Goal: Information Seeking & Learning: Learn about a topic

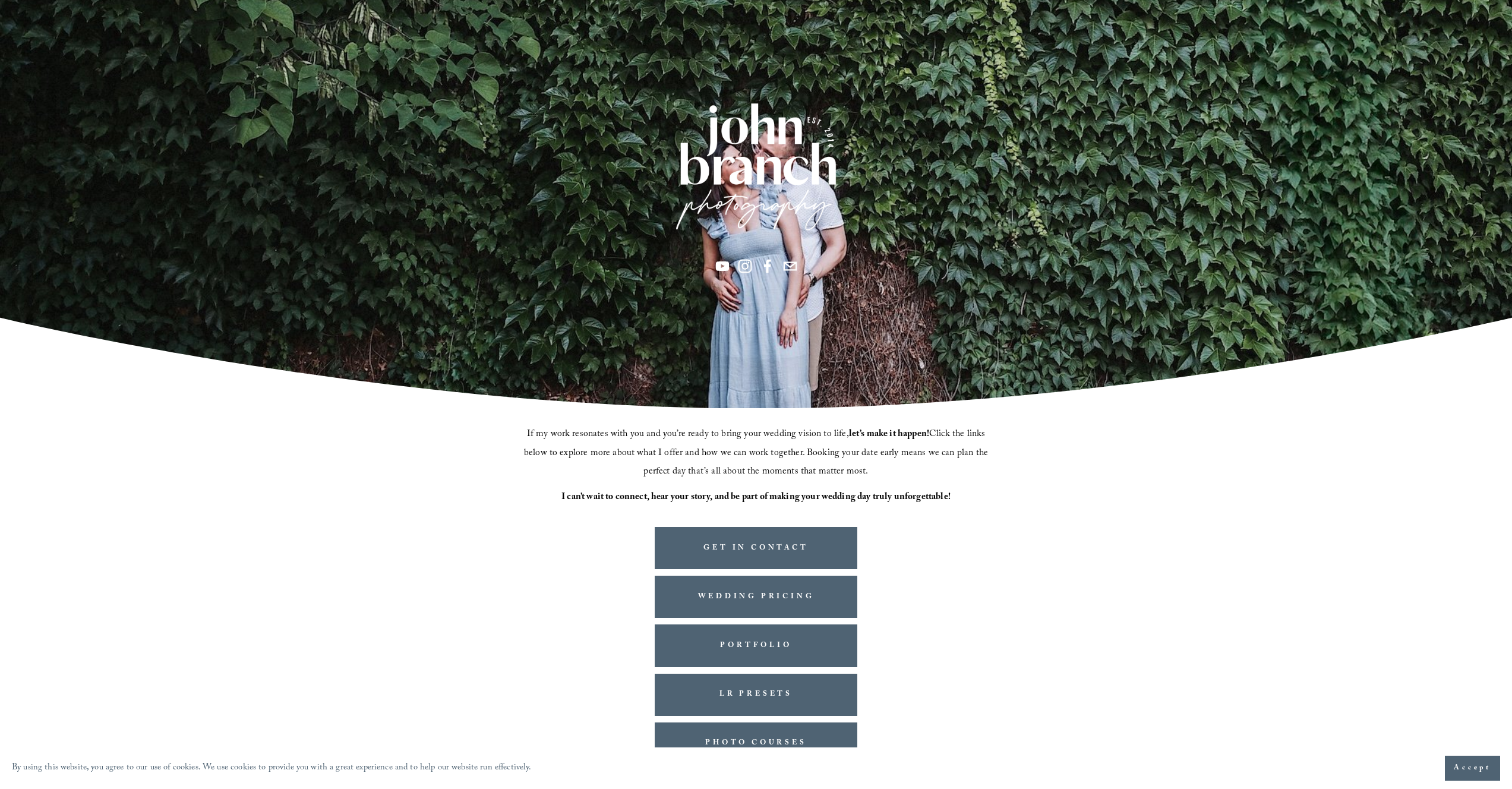
scroll to position [51, 0]
click at [847, 597] on link "WEDDING PRICING" at bounding box center [756, 597] width 203 height 42
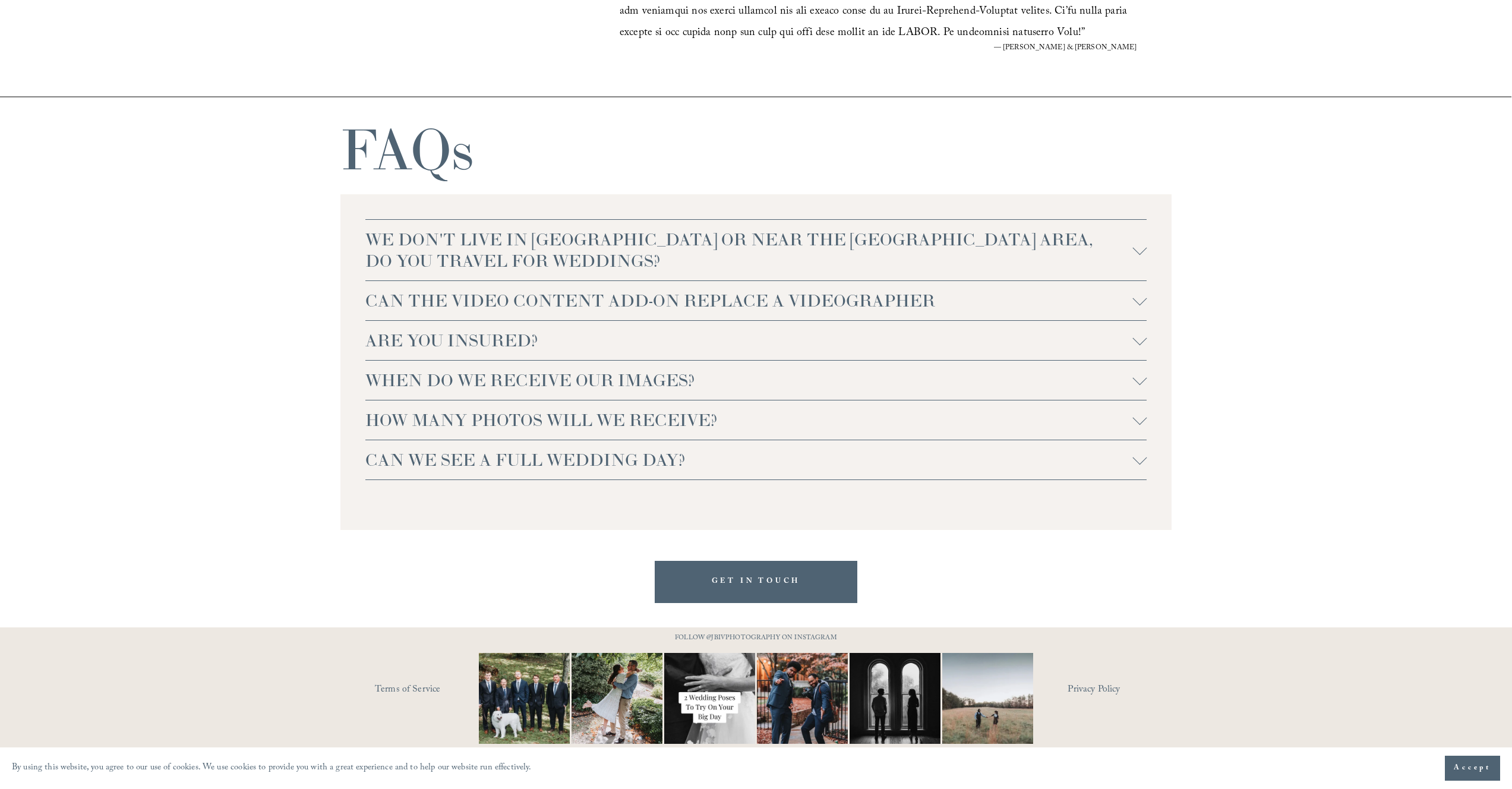
scroll to position [2598, 0]
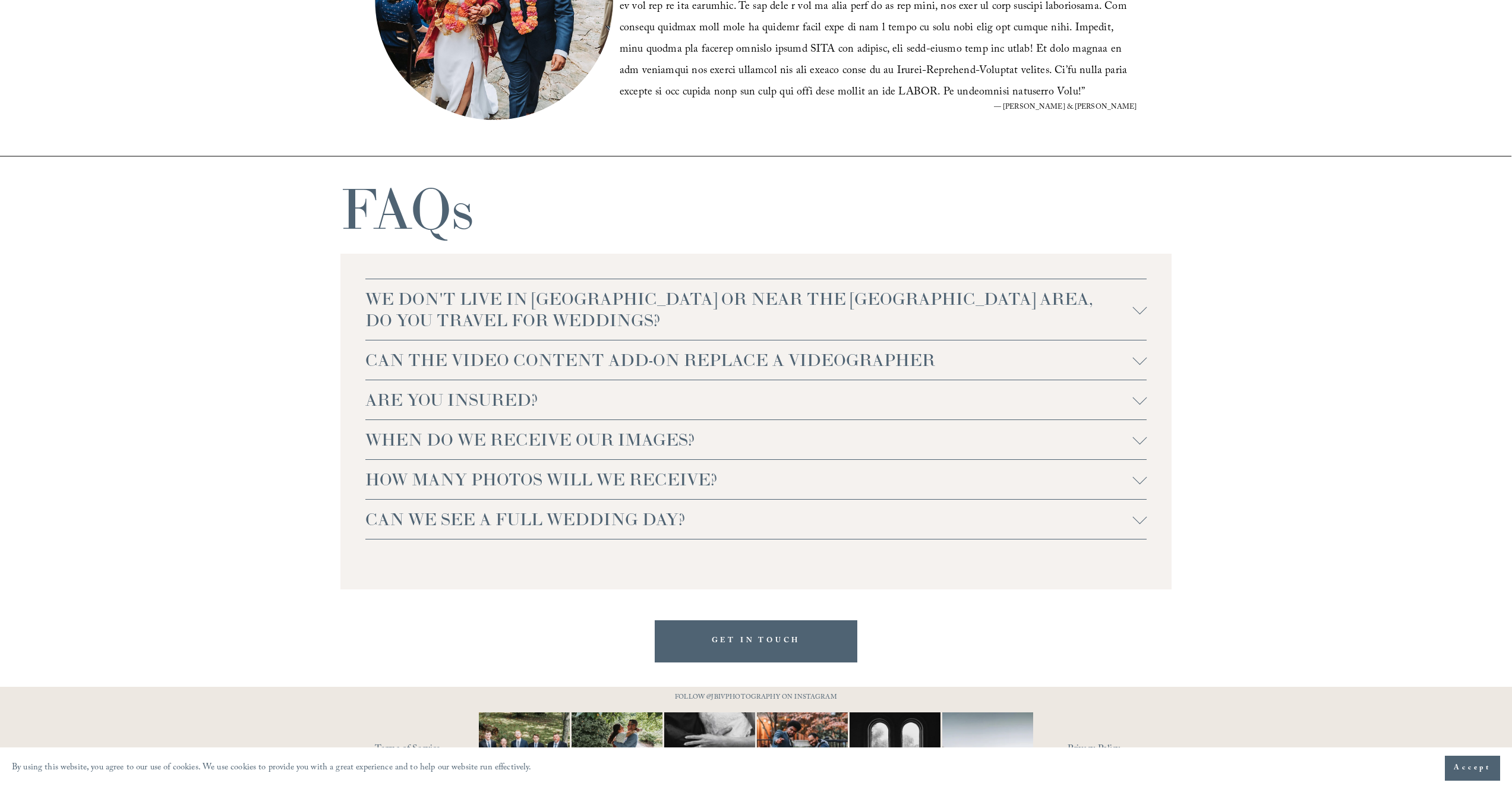
click at [536, 310] on span "WE DON'T LIVE IN NC OR NEAR THE RALEIGH AREA, DO YOU TRAVEL FOR WEDDINGS?" at bounding box center [748, 309] width 767 height 42
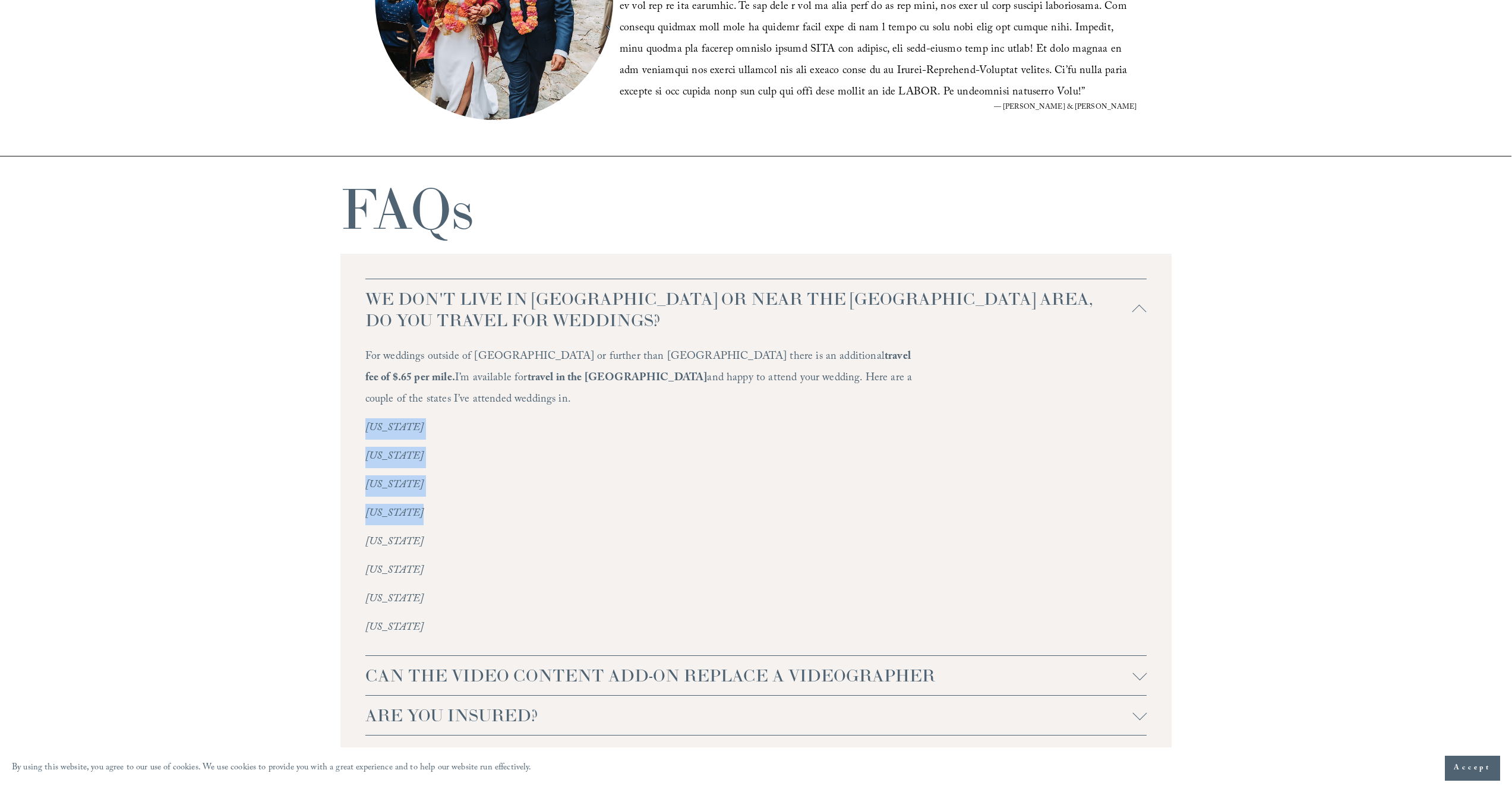
drag, startPoint x: 1299, startPoint y: 496, endPoint x: 1250, endPoint y: 392, distance: 115.0
click at [1250, 392] on div "FAQs WE DON'T LIVE IN NC OR NEAR THE RALEIGH AREA, DO YOU TRAVEL FOR WEDDINGS? …" at bounding box center [756, 566] width 1512 height 821
drag, startPoint x: 1286, startPoint y: 466, endPoint x: 1284, endPoint y: 499, distance: 33.1
click at [1284, 499] on div "FAQs WE DON'T LIVE IN NC OR NEAR THE RALEIGH AREA, DO YOU TRAVEL FOR WEDDINGS? …" at bounding box center [756, 566] width 1512 height 821
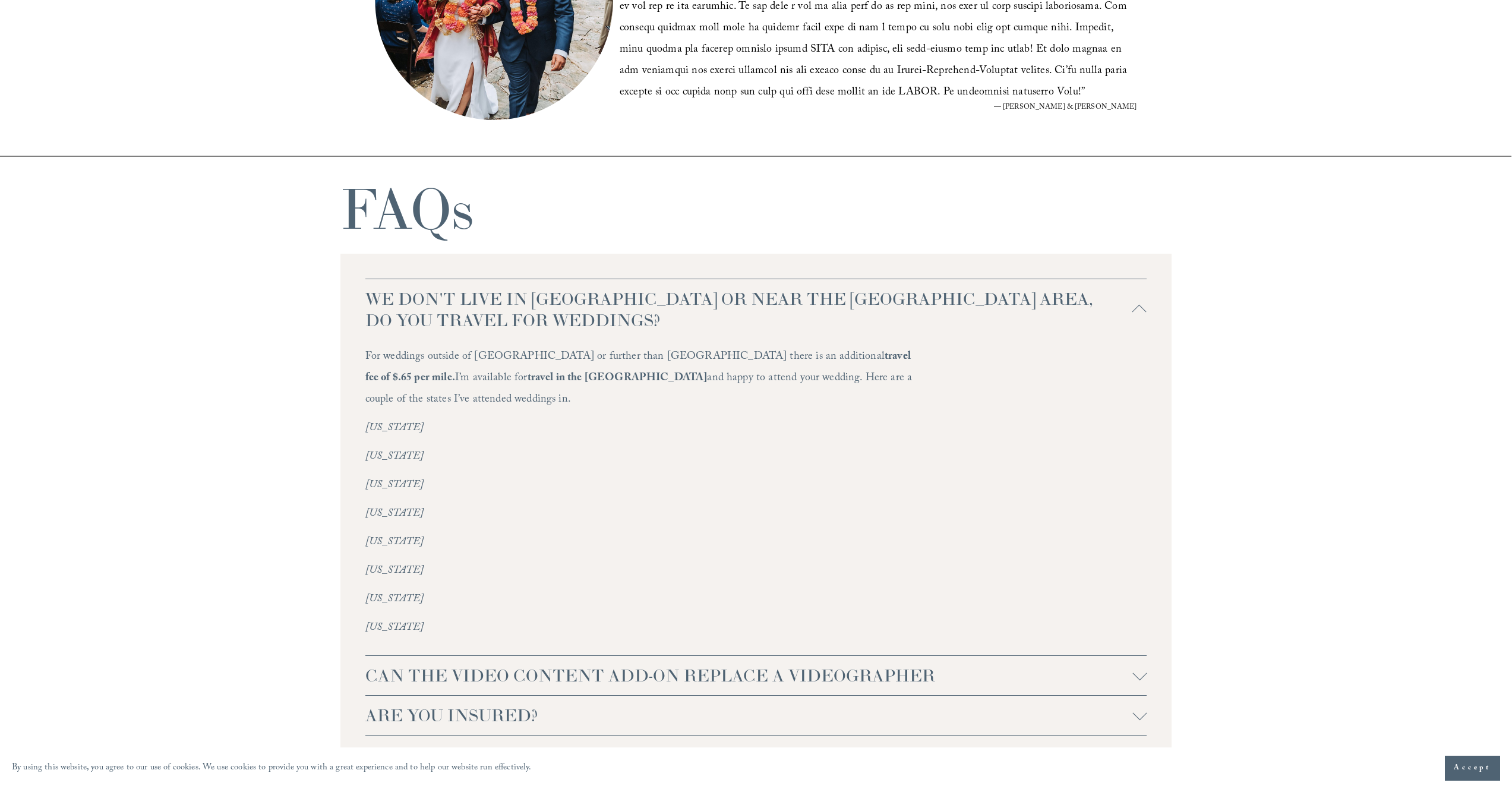
click at [1284, 499] on div "FAQs WE DON'T LIVE IN NC OR NEAR THE RALEIGH AREA, DO YOU TRAVEL FOR WEDDINGS? …" at bounding box center [756, 566] width 1512 height 821
drag, startPoint x: 1284, startPoint y: 497, endPoint x: 1154, endPoint y: 273, distance: 259.0
click at [1154, 273] on div "FAQs WE DON'T LIVE IN NC OR NEAR THE RALEIGH AREA, DO YOU TRAVEL FOR WEDDINGS? …" at bounding box center [756, 566] width 1512 height 821
click at [1154, 273] on div "WE DON'T LIVE IN NC OR NEAR THE RALEIGH AREA, DO YOU TRAVEL FOR WEDDINGS? For w…" at bounding box center [756, 566] width 831 height 626
drag, startPoint x: 908, startPoint y: 236, endPoint x: 897, endPoint y: 243, distance: 13.0
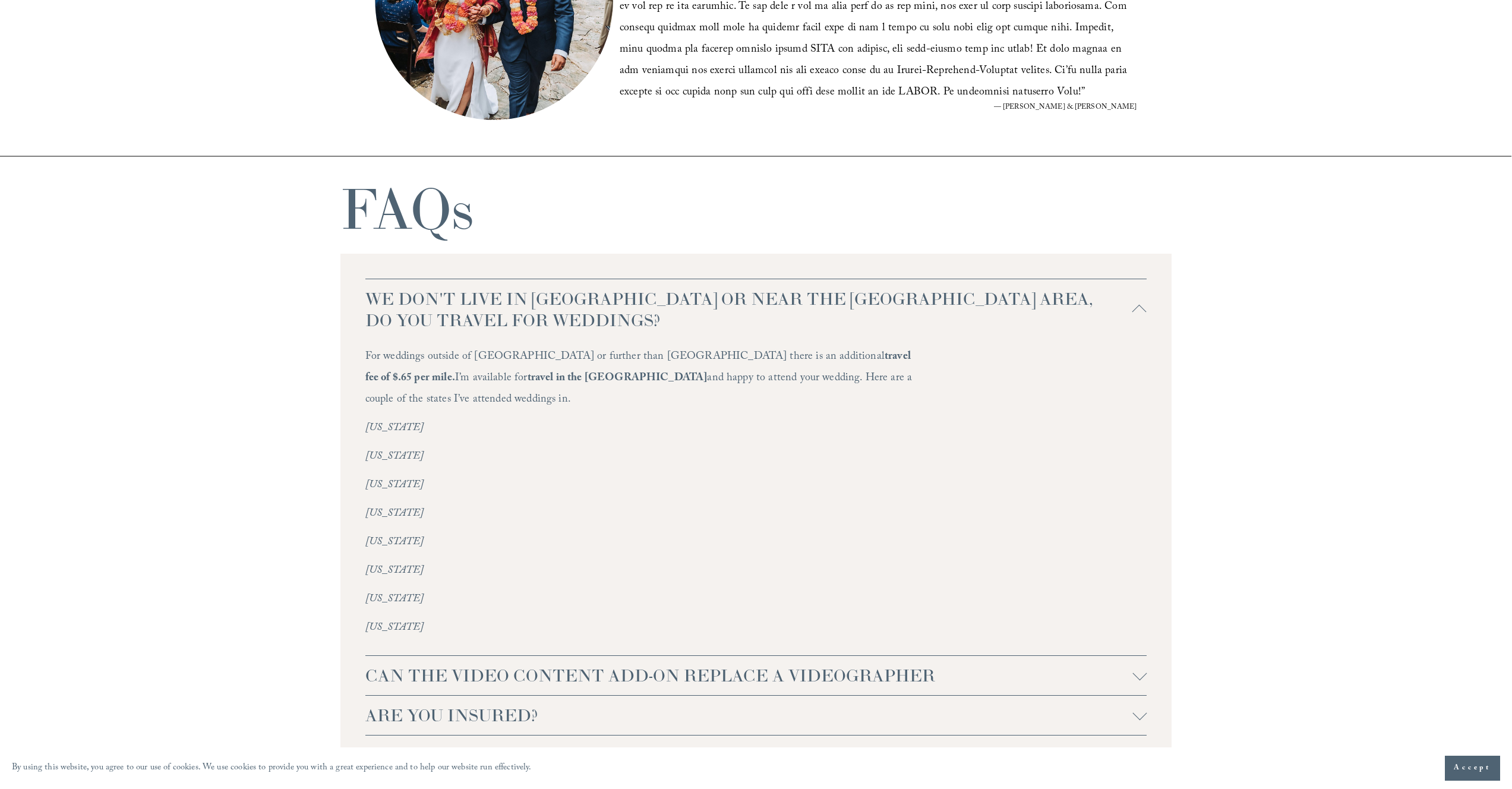
click at [909, 239] on div "FAQs WE DON'T LIVE IN NC OR NEAR THE RALEIGH AREA, DO YOU TRAVEL FOR WEDDINGS? …" at bounding box center [756, 566] width 1512 height 821
click at [897, 239] on div "FAQs WE DON'T LIVE IN NC OR NEAR THE RALEIGH AREA, DO YOU TRAVEL FOR WEDDINGS? …" at bounding box center [756, 566] width 1512 height 821
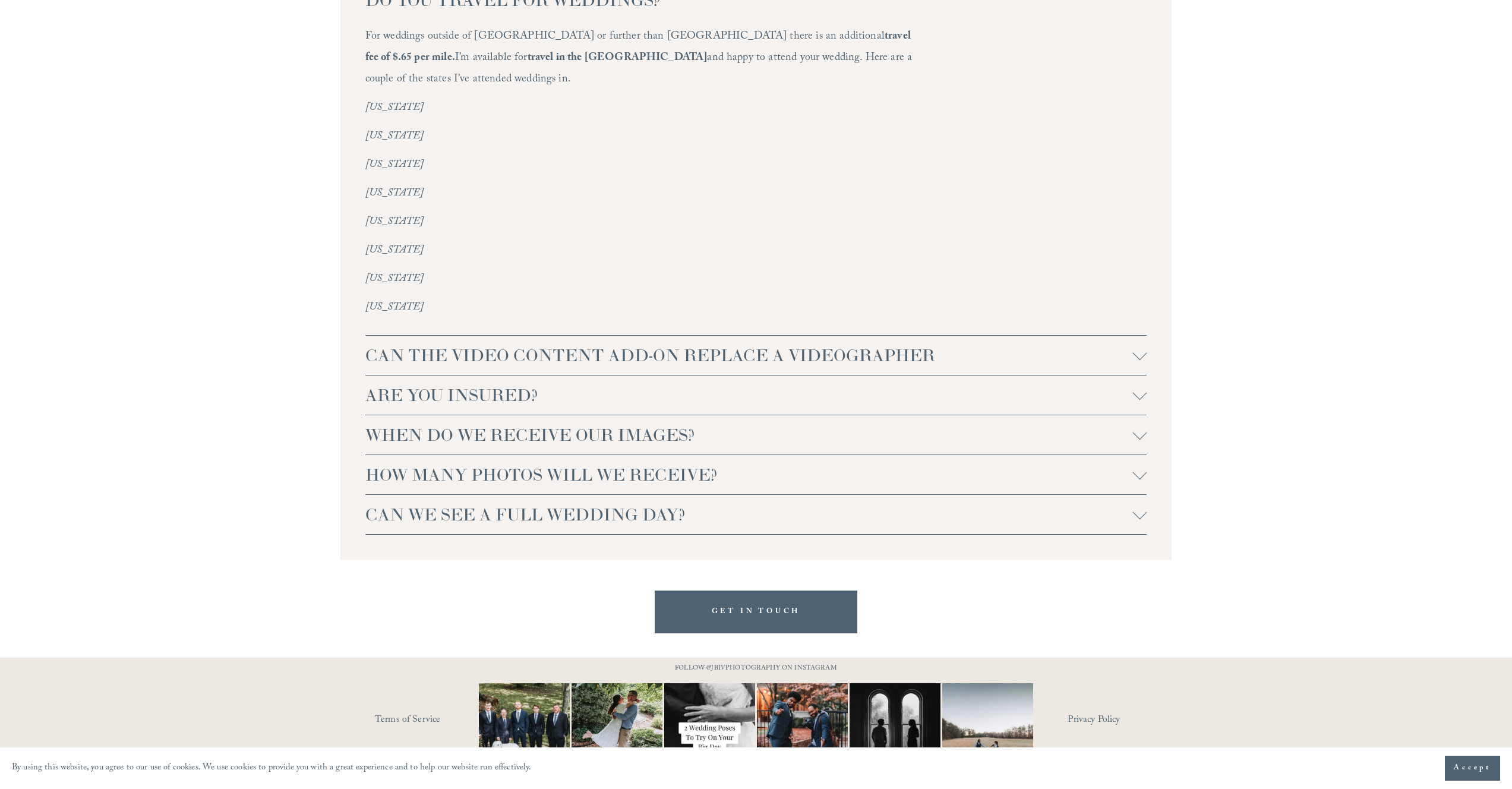
click at [582, 348] on button "CAN THE VIDEO CONTENT ADD-ON REPLACE A VIDEOGRAPHER" at bounding box center [756, 355] width 781 height 39
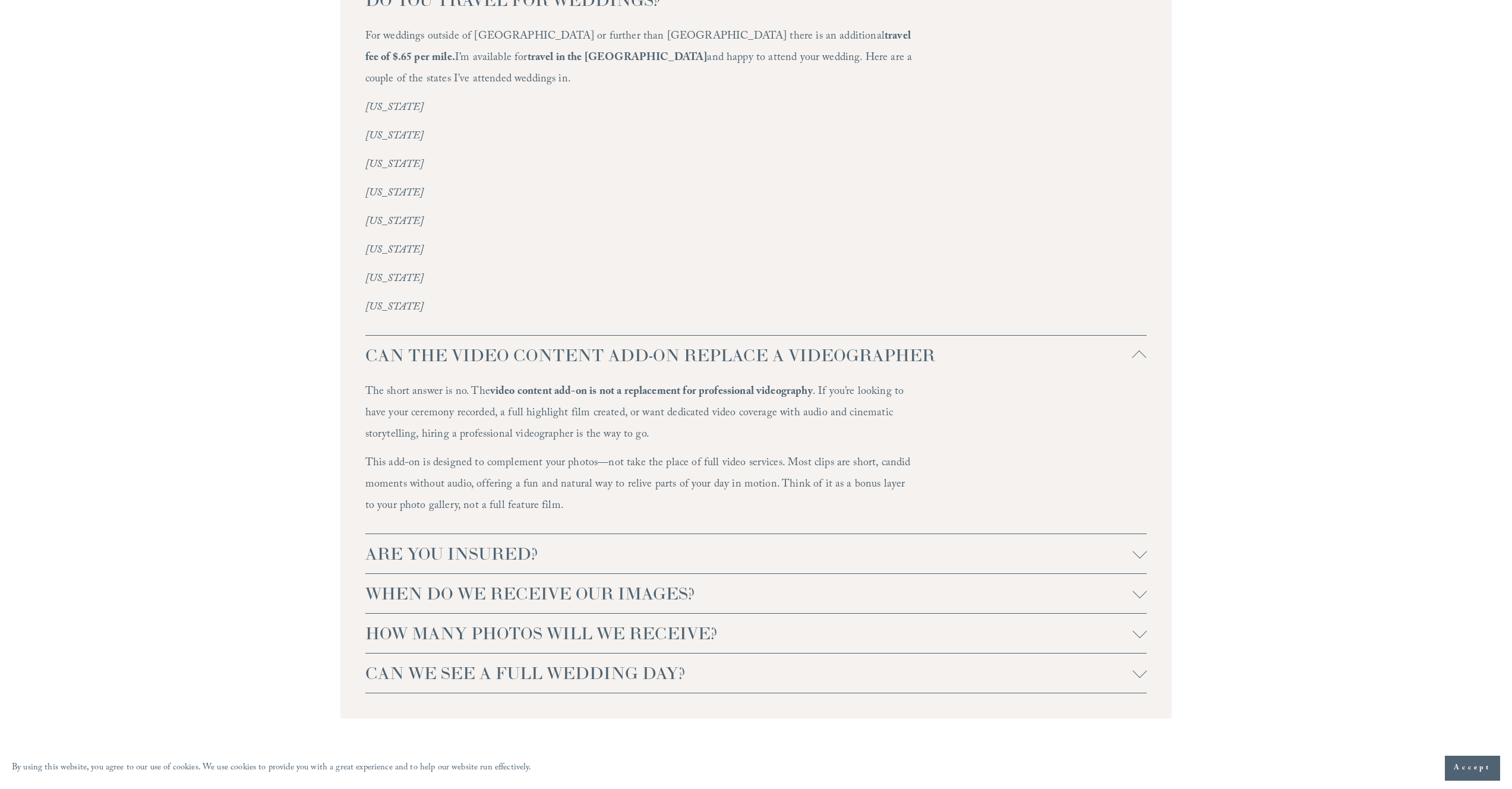
click at [604, 390] on p "The short answer is no. The video content add-on is not a replacement for profe…" at bounding box center [638, 414] width 547 height 64
drag, startPoint x: 559, startPoint y: 431, endPoint x: 542, endPoint y: 420, distance: 20.2
click at [557, 422] on div "The short answer is no. The video content add-on is not a replacement for profe…" at bounding box center [638, 454] width 547 height 144
click at [495, 412] on p "The short answer is no. The video content add-on is not a replacement for profe…" at bounding box center [638, 414] width 547 height 64
click at [174, 339] on div "FAQs WE DON'T LIVE IN NC OR NEAR THE RALEIGH AREA, DO YOU TRAVEL FOR WEDDINGS? …" at bounding box center [756, 326] width 1512 height 980
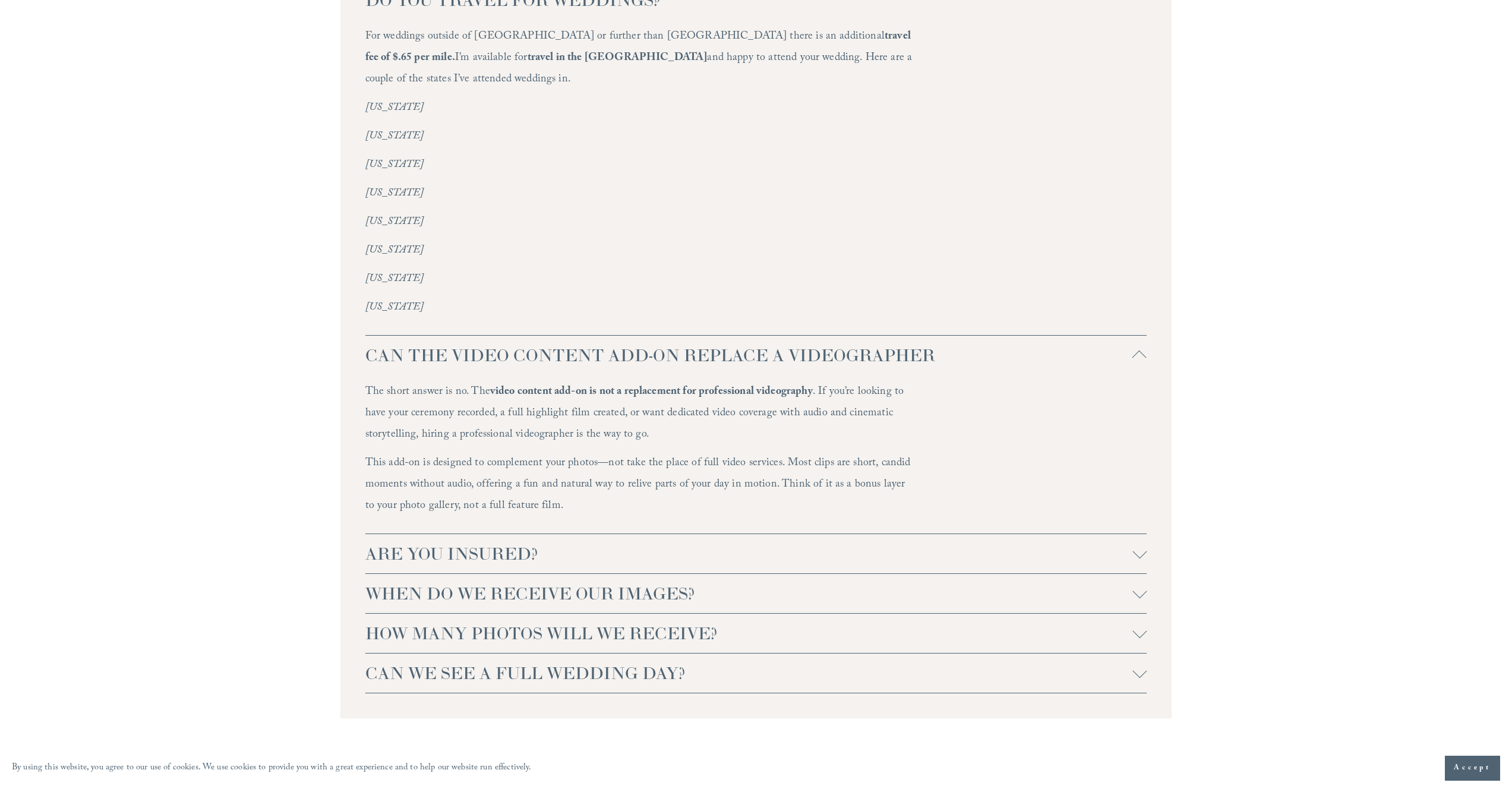
click at [564, 543] on span "ARE YOU INSURED?" at bounding box center [748, 553] width 767 height 21
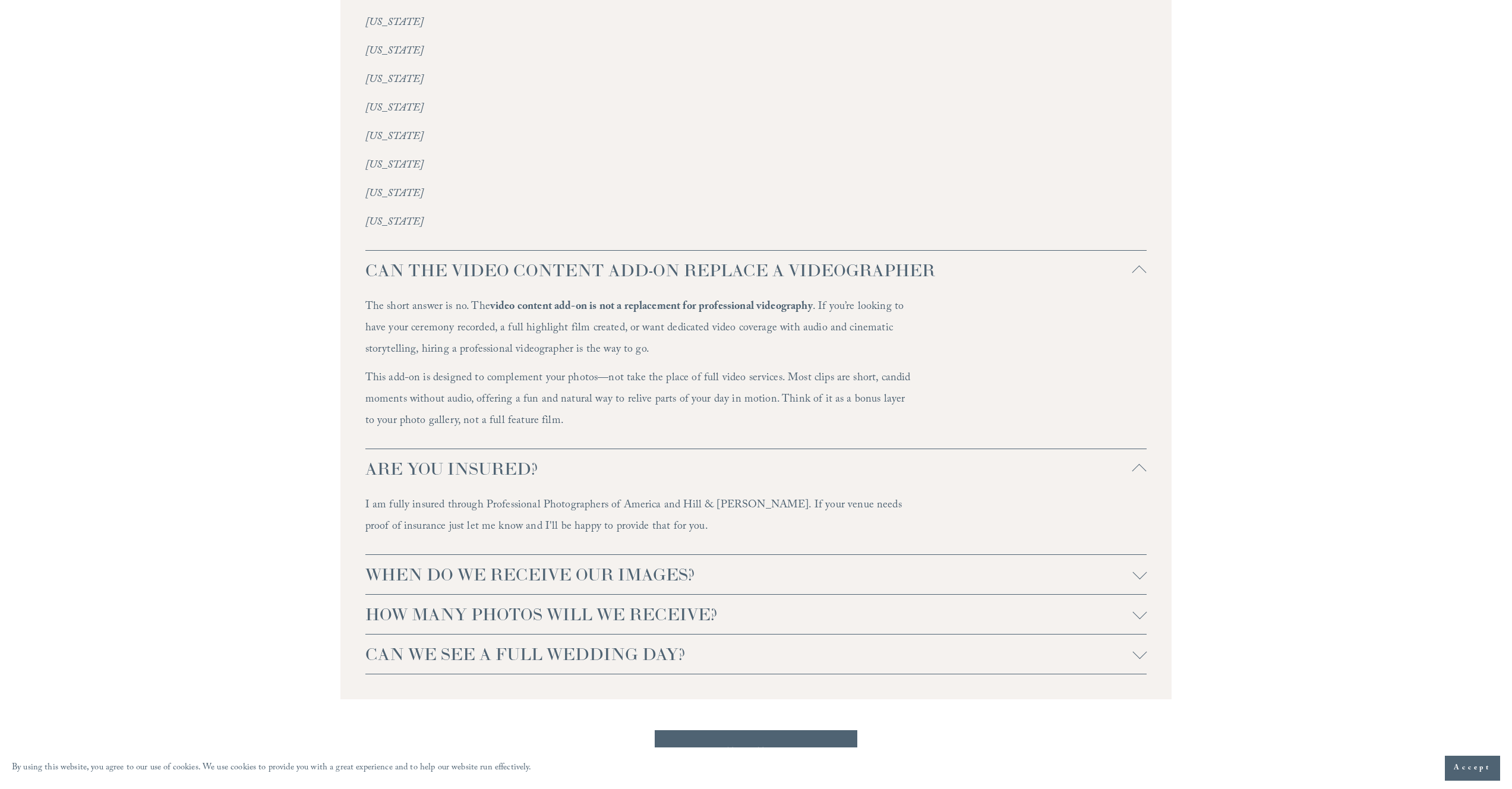
scroll to position [3147, 0]
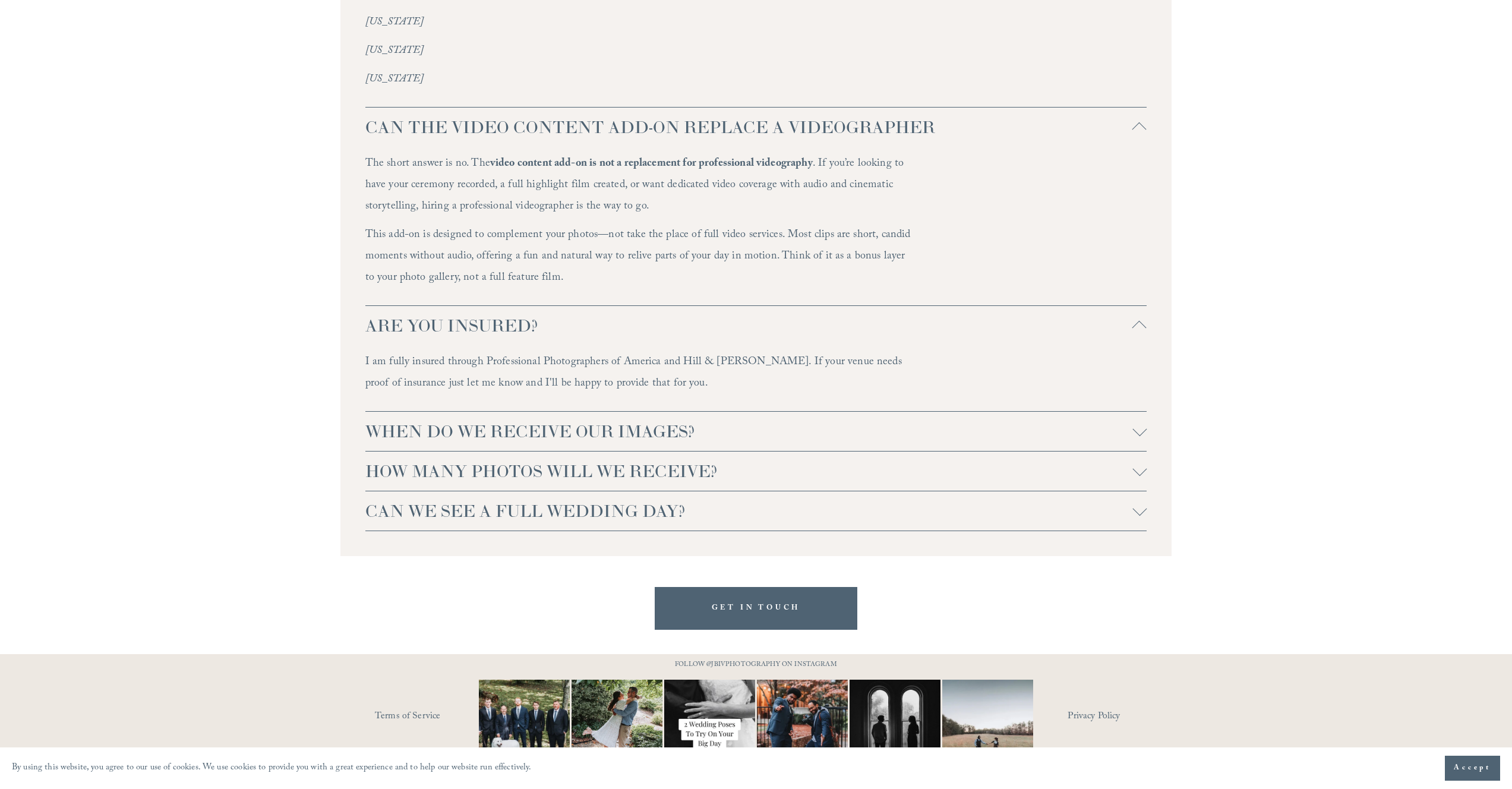
click at [401, 460] on span "HOW MANY PHOTOS WILL WE RECEIVE?" at bounding box center [748, 470] width 767 height 21
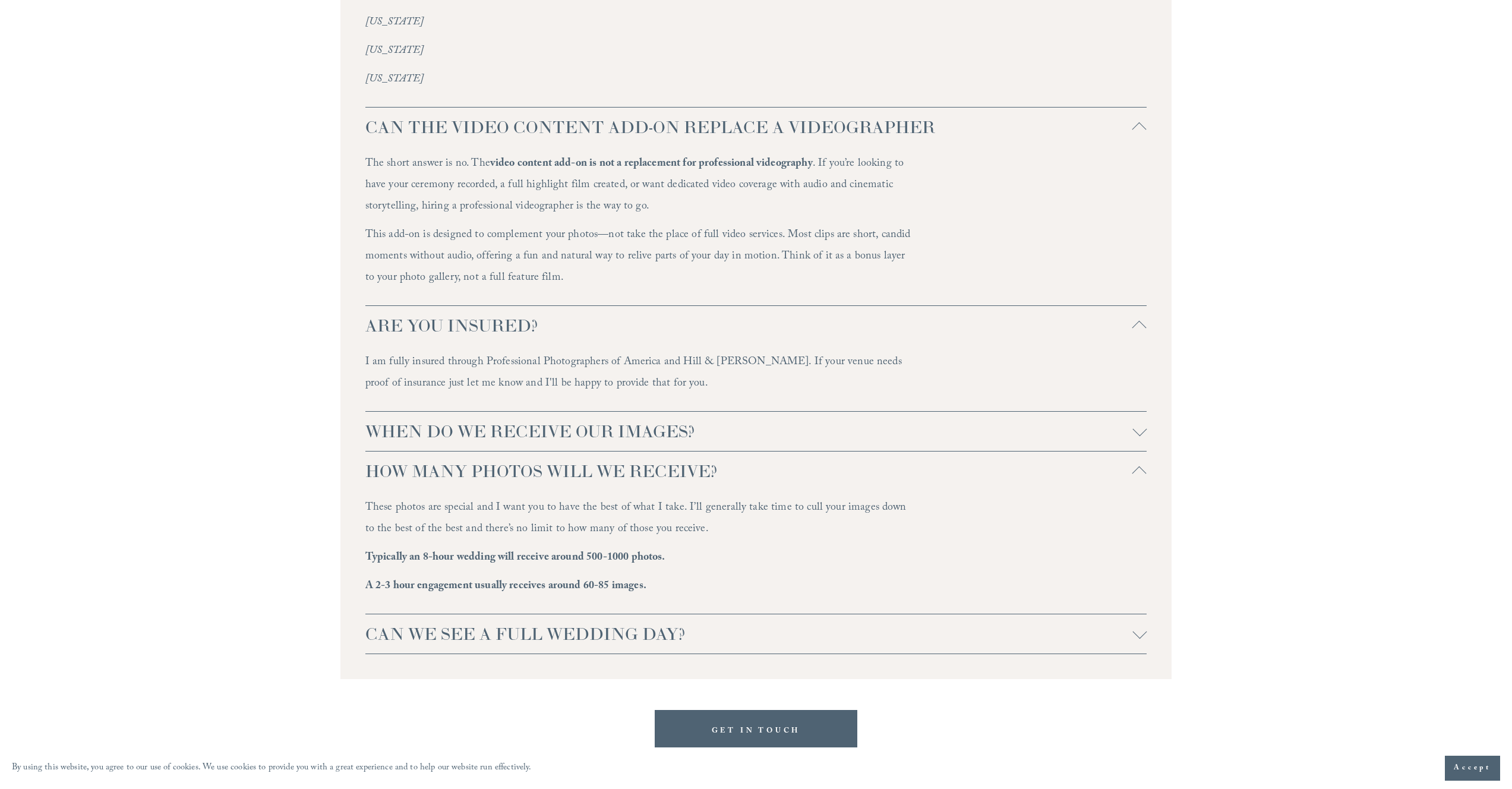
click at [414, 425] on button "WHEN DO WE RECEIVE OUR IMAGES?" at bounding box center [756, 431] width 781 height 39
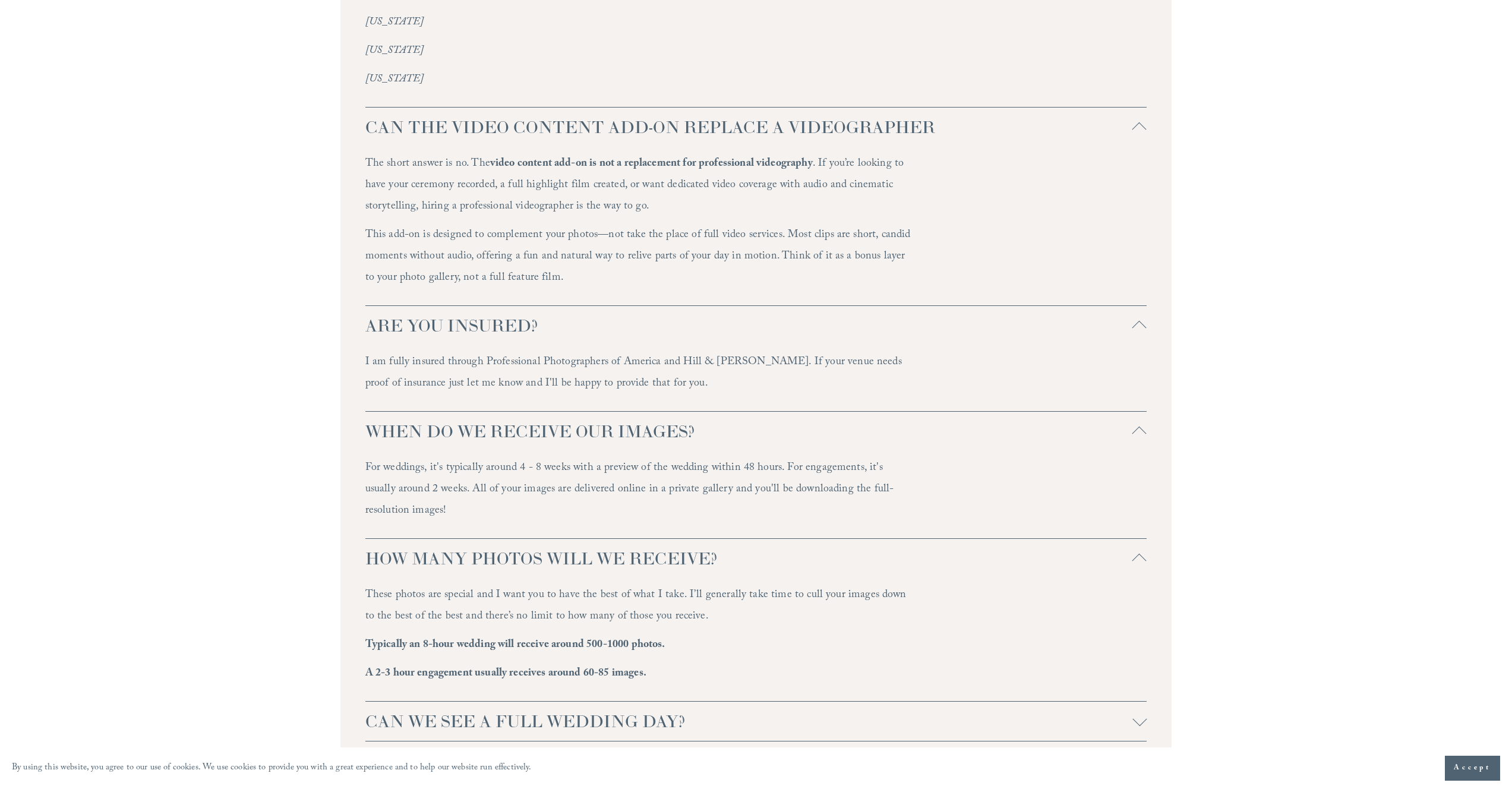
scroll to position [3365, 0]
